Goal: Information Seeking & Learning: Learn about a topic

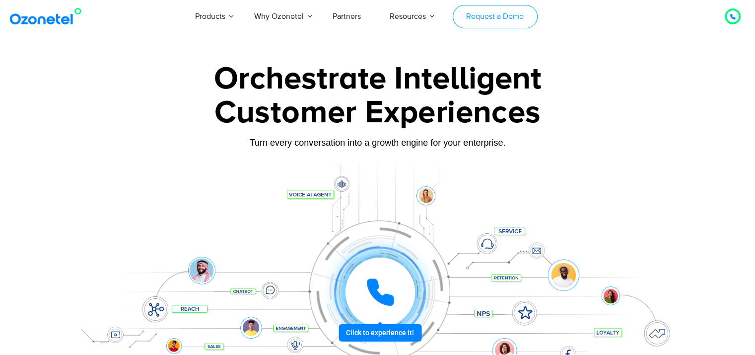
drag, startPoint x: 0, startPoint y: 0, endPoint x: 484, endPoint y: 12, distance: 483.8
click at [484, 12] on link "Request a Demo" at bounding box center [495, 16] width 85 height 23
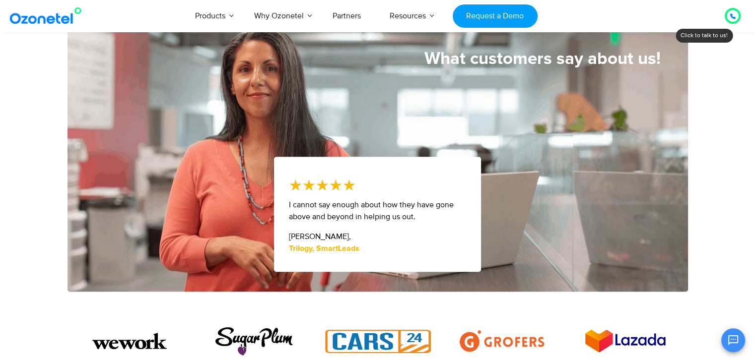
scroll to position [497, 0]
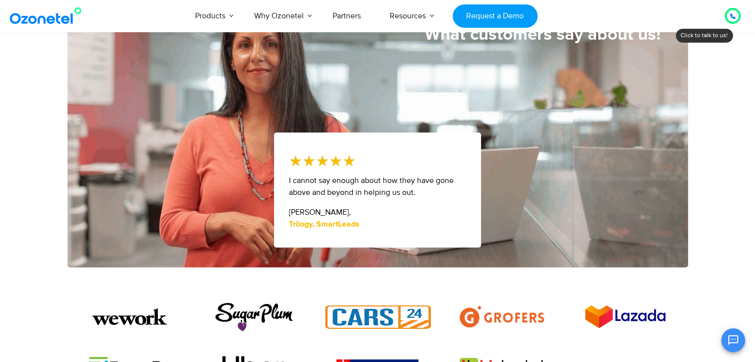
click at [733, 16] on icon at bounding box center [732, 16] width 5 height 5
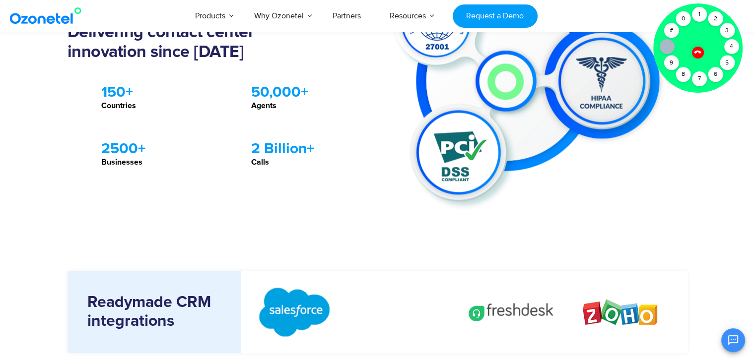
scroll to position [1142, 0]
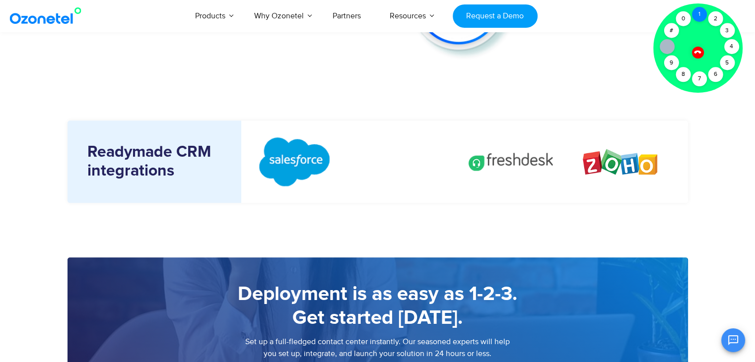
click at [705, 14] on div "1" at bounding box center [699, 14] width 15 height 15
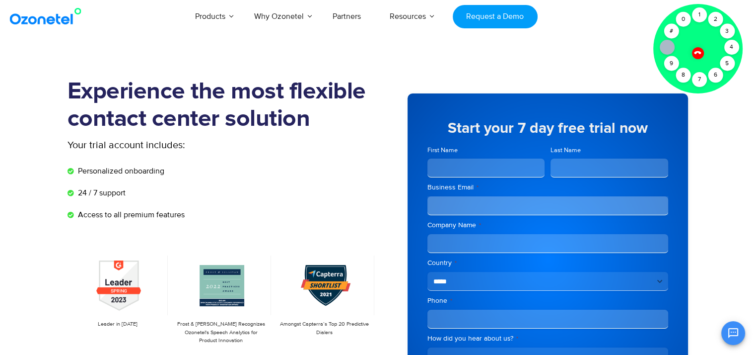
scroll to position [0, 0]
drag, startPoint x: 94, startPoint y: 171, endPoint x: 185, endPoint y: 175, distance: 91.4
click at [185, 175] on li "Personalized onboarding" at bounding box center [223, 173] width 310 height 17
drag, startPoint x: 185, startPoint y: 175, endPoint x: 127, endPoint y: 187, distance: 59.3
click at [185, 175] on li "Personalized onboarding" at bounding box center [223, 173] width 310 height 17
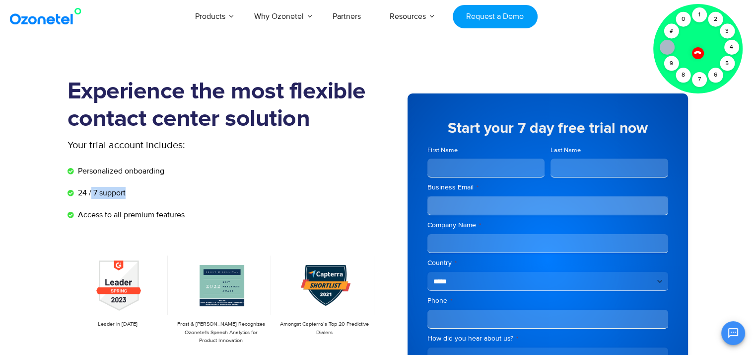
drag, startPoint x: 91, startPoint y: 193, endPoint x: 141, endPoint y: 198, distance: 50.4
click at [141, 198] on li "24 / 7 support" at bounding box center [223, 195] width 310 height 17
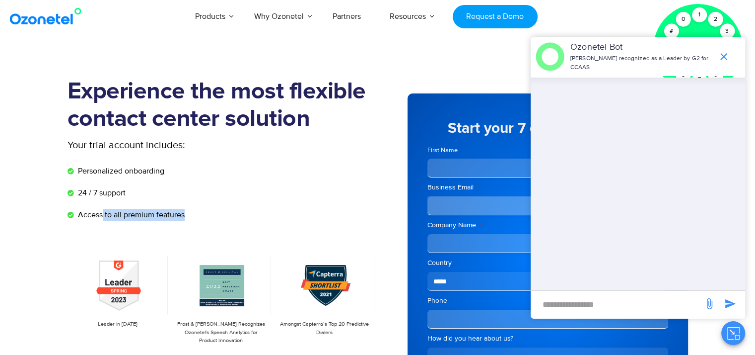
drag, startPoint x: 103, startPoint y: 215, endPoint x: 190, endPoint y: 215, distance: 86.4
click at [190, 215] on li "Access to all premium features" at bounding box center [223, 215] width 310 height 12
click at [722, 52] on icon "end chat or minimize" at bounding box center [724, 57] width 12 height 12
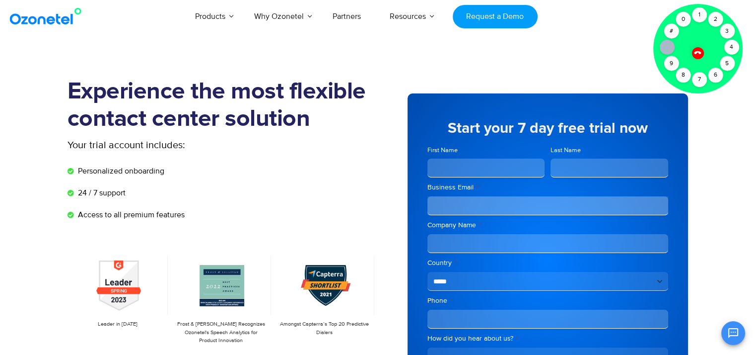
click at [697, 53] on icon at bounding box center [698, 52] width 8 height 8
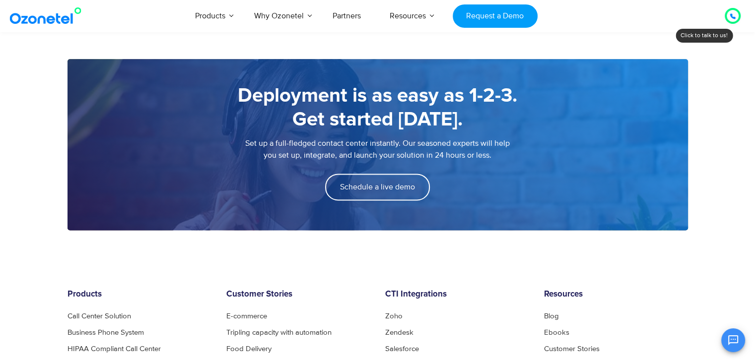
scroll to position [1092, 0]
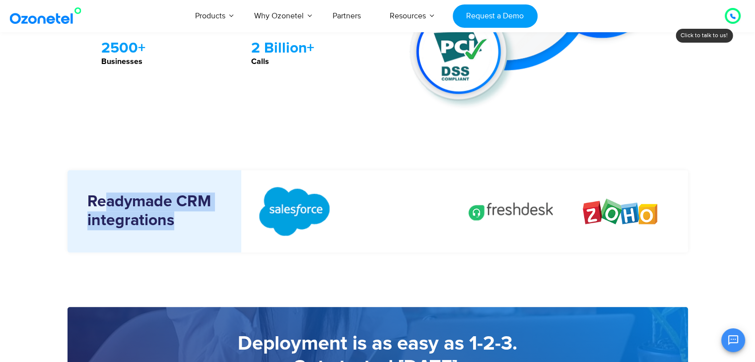
drag, startPoint x: 119, startPoint y: 195, endPoint x: 293, endPoint y: 195, distance: 174.3
click at [291, 195] on div "Readymade CRM integrations" at bounding box center [378, 211] width 621 height 83
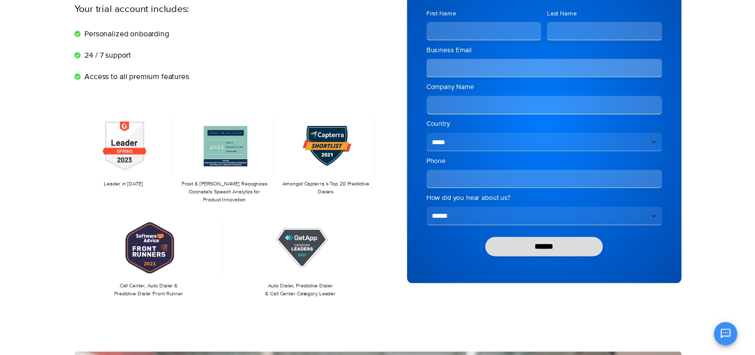
scroll to position [50, 0]
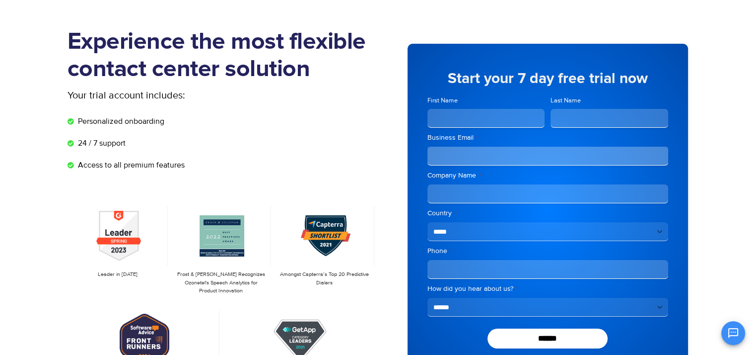
click at [508, 119] on input "First Name" at bounding box center [487, 118] width 118 height 19
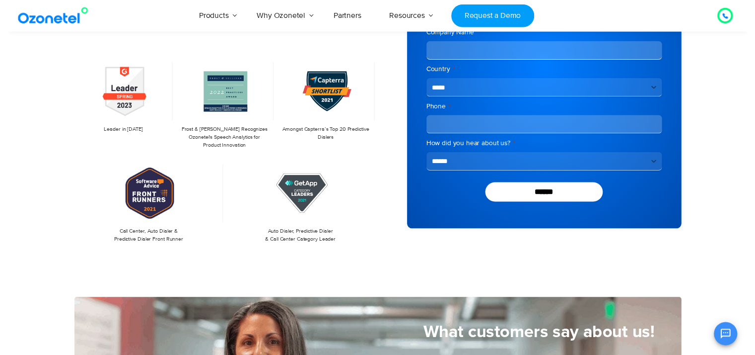
scroll to position [0, 0]
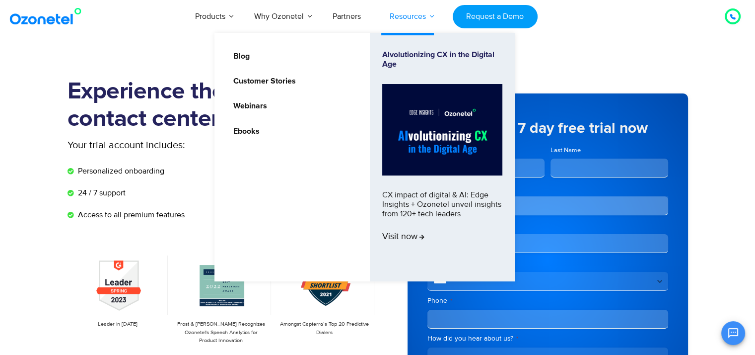
type input "****"
click at [410, 15] on link "Resources" at bounding box center [407, 16] width 65 height 33
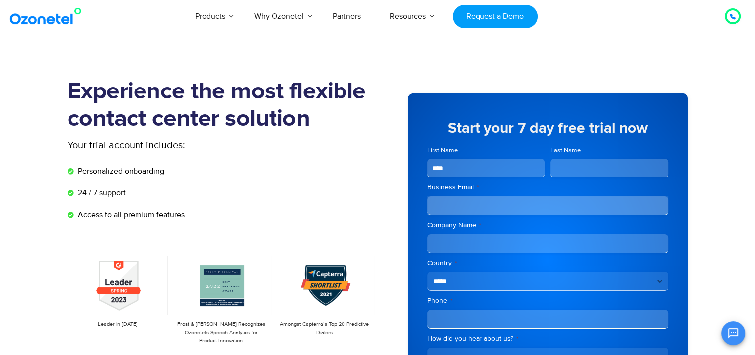
click at [741, 11] on div at bounding box center [732, 16] width 19 height 19
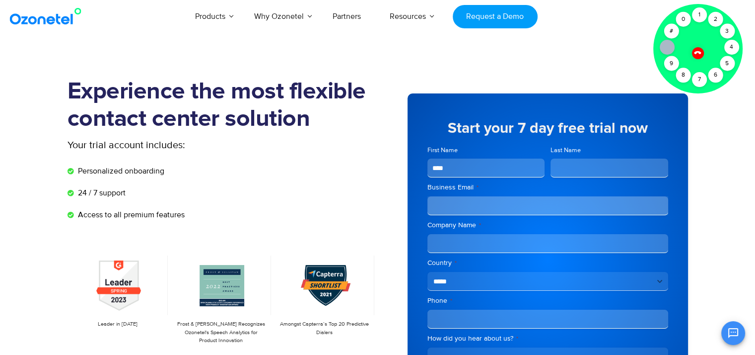
click at [697, 54] on icon at bounding box center [698, 52] width 8 height 8
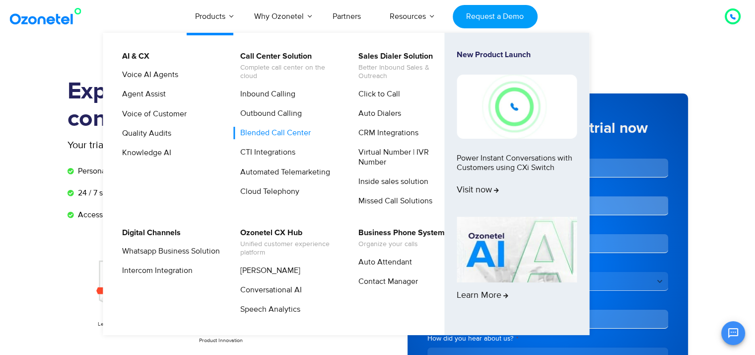
click at [270, 132] on link "Blended Call Center" at bounding box center [273, 133] width 78 height 12
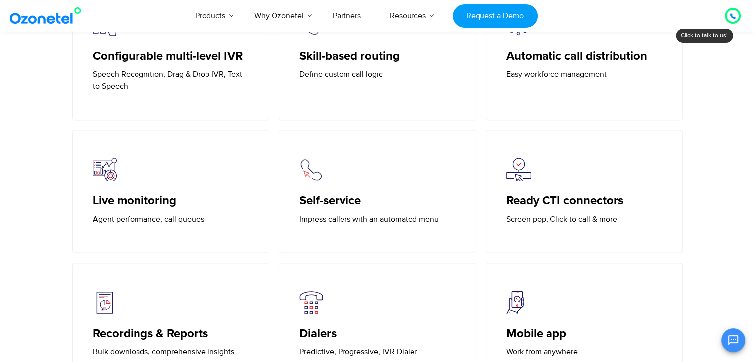
scroll to position [1390, 0]
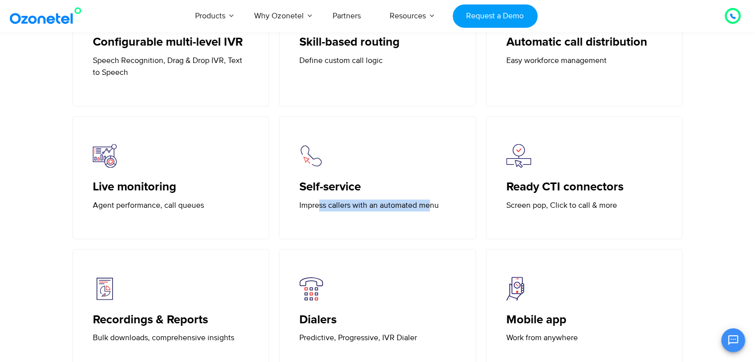
drag, startPoint x: 356, startPoint y: 207, endPoint x: 431, endPoint y: 209, distance: 76.0
click at [431, 209] on p "Impress callers with an automated menu" at bounding box center [377, 206] width 156 height 12
click at [414, 225] on div "Self-service Impress callers with an automated menu" at bounding box center [377, 177] width 197 height 123
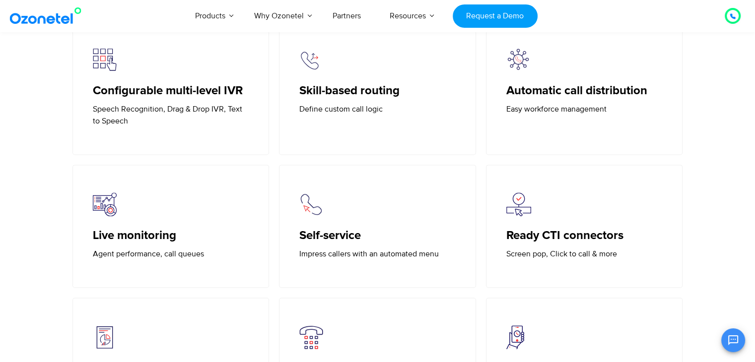
scroll to position [1341, 0]
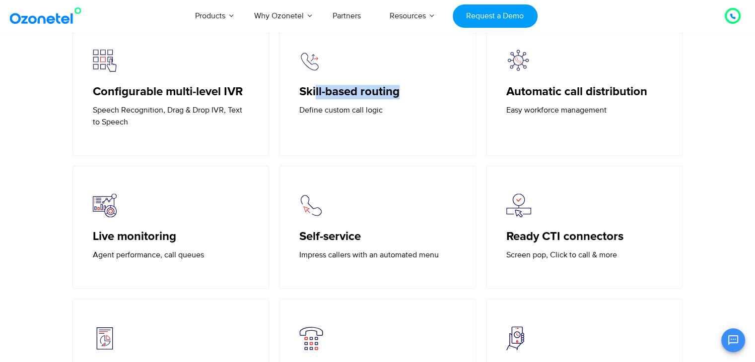
drag, startPoint x: 318, startPoint y: 87, endPoint x: 403, endPoint y: 92, distance: 85.5
click at [403, 92] on h5 "Skill-based routing" at bounding box center [377, 92] width 156 height 14
drag, startPoint x: 374, startPoint y: 110, endPoint x: 405, endPoint y: 125, distance: 34.9
click at [403, 121] on div "Skill-based routing Define custom call logic" at bounding box center [377, 88] width 197 height 135
click at [407, 166] on div "Self-service Impress callers with an automated menu" at bounding box center [377, 227] width 197 height 123
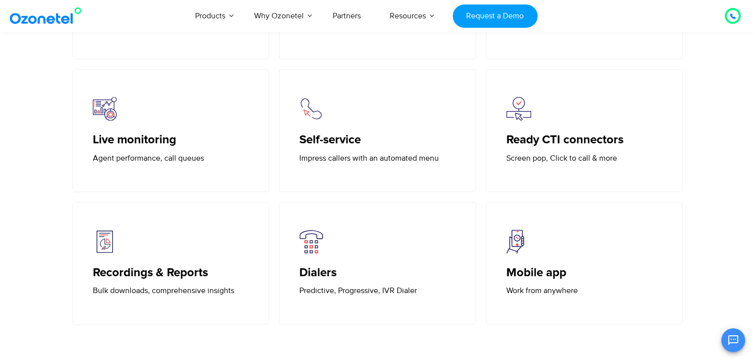
scroll to position [1440, 0]
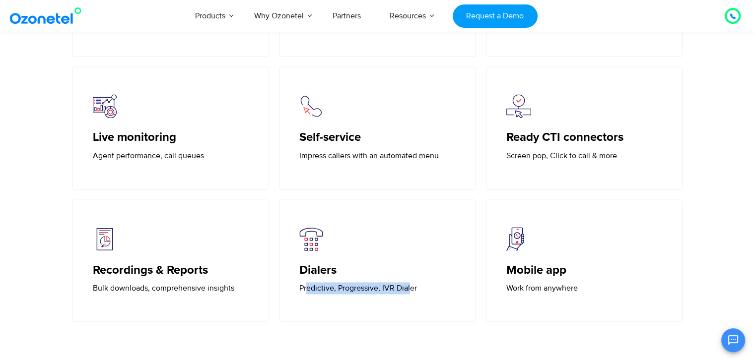
drag, startPoint x: 328, startPoint y: 294, endPoint x: 410, endPoint y: 294, distance: 82.4
click at [410, 294] on div "Dialers Predictive, Progressive, IVR Dialer" at bounding box center [377, 261] width 197 height 123
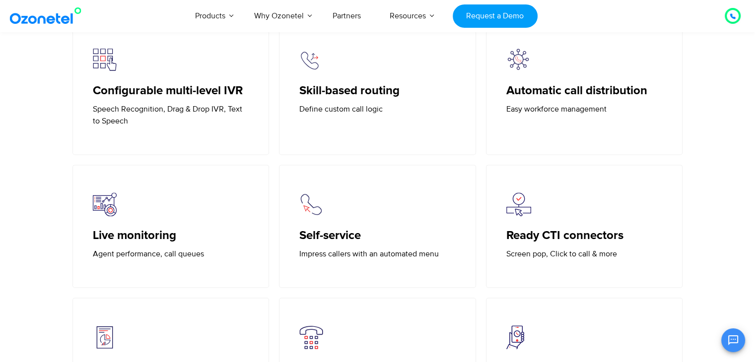
scroll to position [1341, 0]
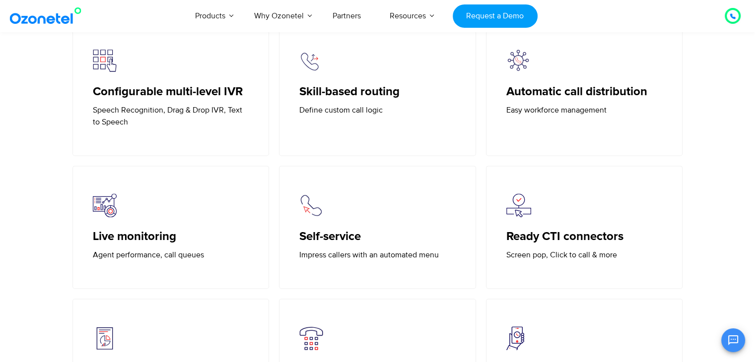
click at [327, 207] on figure at bounding box center [377, 206] width 156 height 24
click at [310, 205] on img at bounding box center [311, 206] width 24 height 24
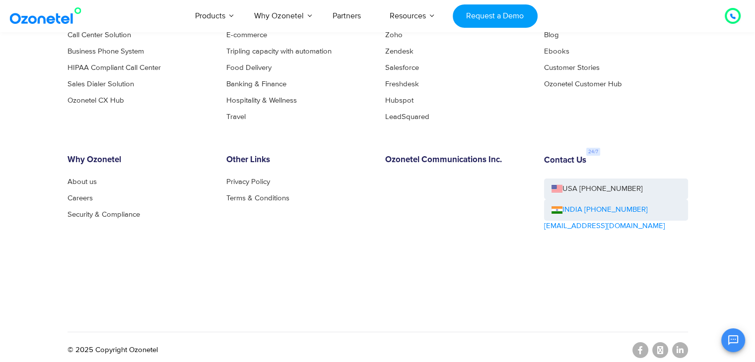
scroll to position [3557, 0]
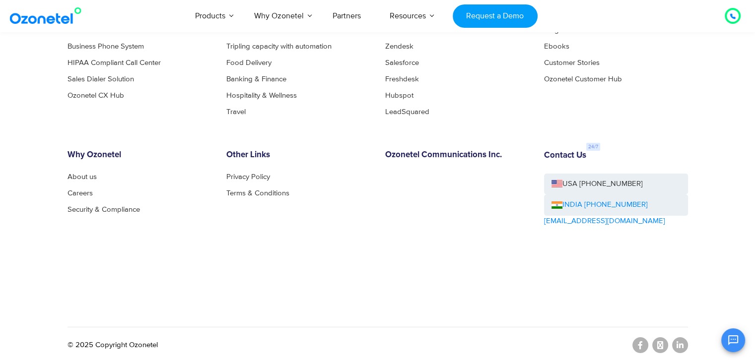
click at [568, 201] on link "INDIA [PHONE_NUMBER]" at bounding box center [600, 205] width 96 height 11
click at [625, 94] on div "Resources Blog Ebooks Customer Stories Ozonetel Customer Hub" at bounding box center [616, 60] width 159 height 112
